Goal: Task Accomplishment & Management: Use online tool/utility

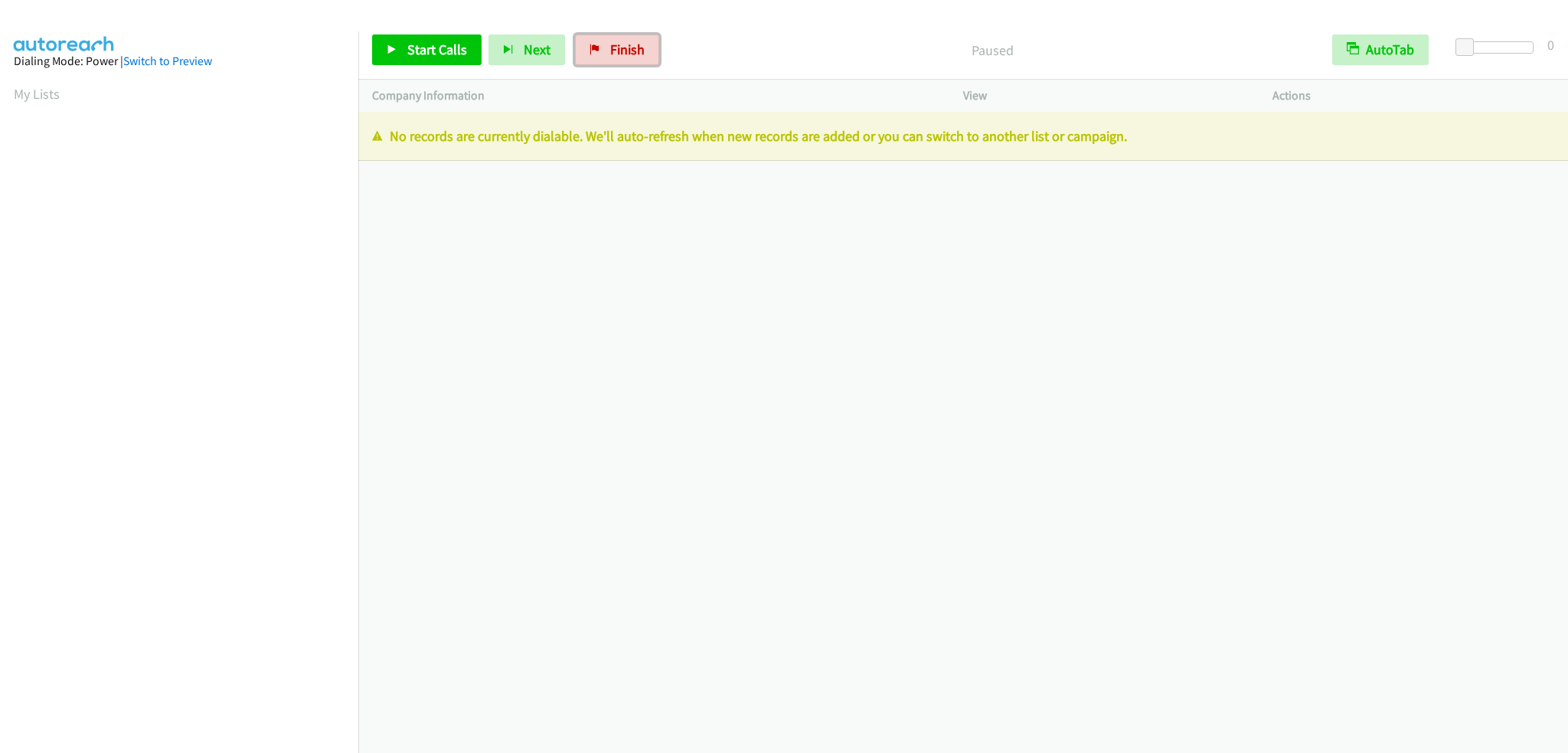
click at [618, 58] on span "Finish" at bounding box center [627, 50] width 34 height 18
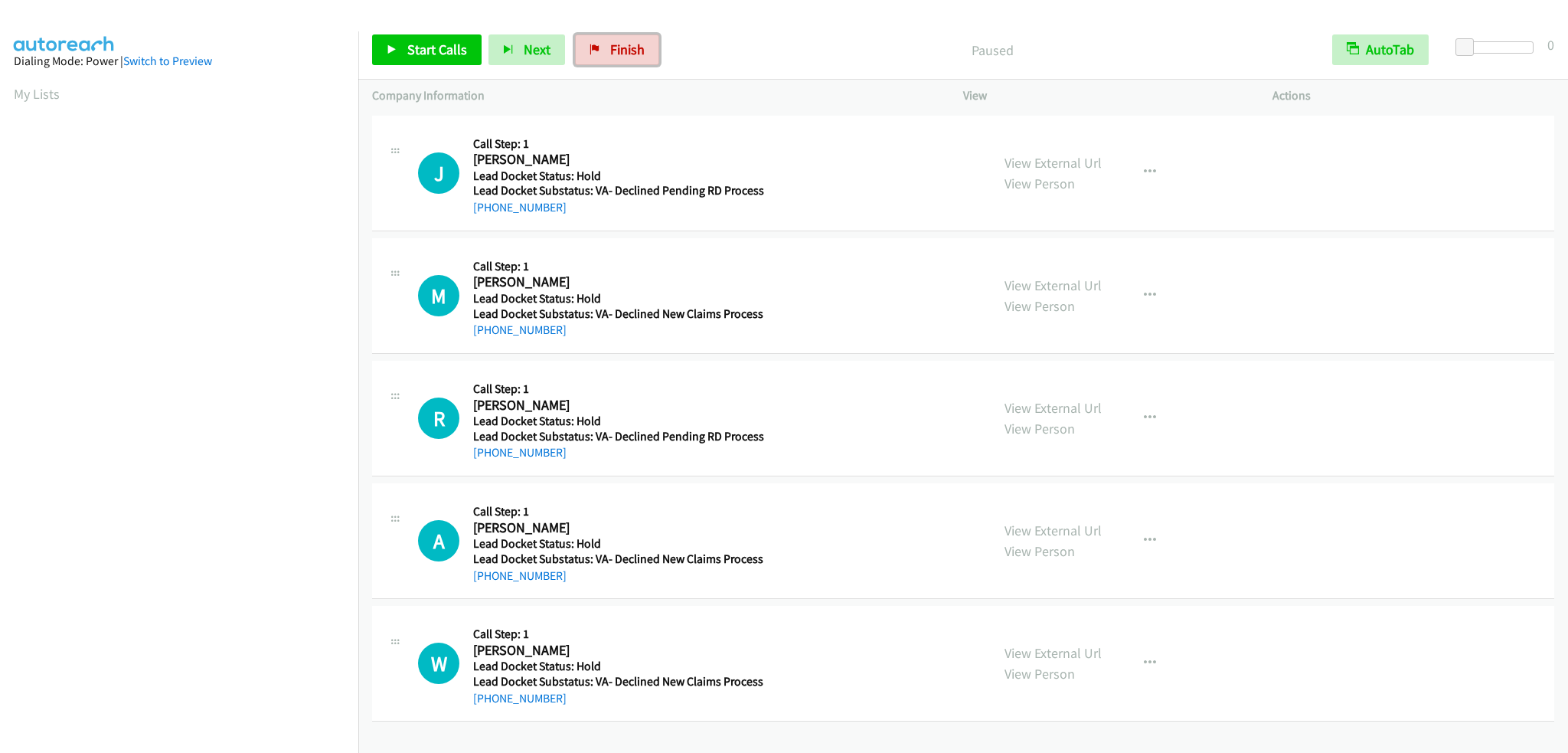
drag, startPoint x: 606, startPoint y: 57, endPoint x: 1251, endPoint y: 182, distance: 657.0
click at [610, 58] on span "Finish" at bounding box center [627, 50] width 34 height 18
click at [626, 50] on span "Finish" at bounding box center [627, 50] width 34 height 18
